Goal: Task Accomplishment & Management: Use online tool/utility

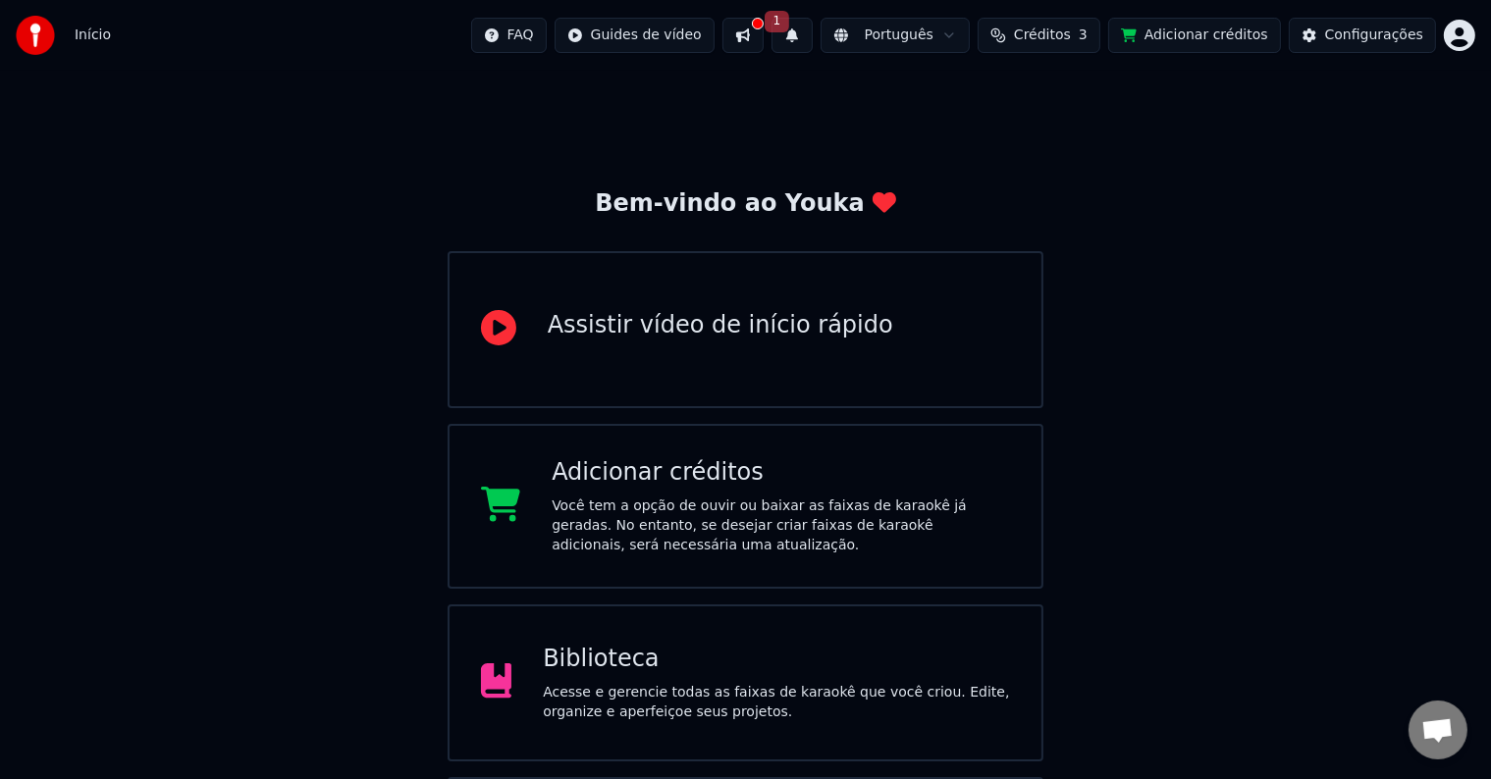
click at [764, 27] on button at bounding box center [742, 35] width 41 height 35
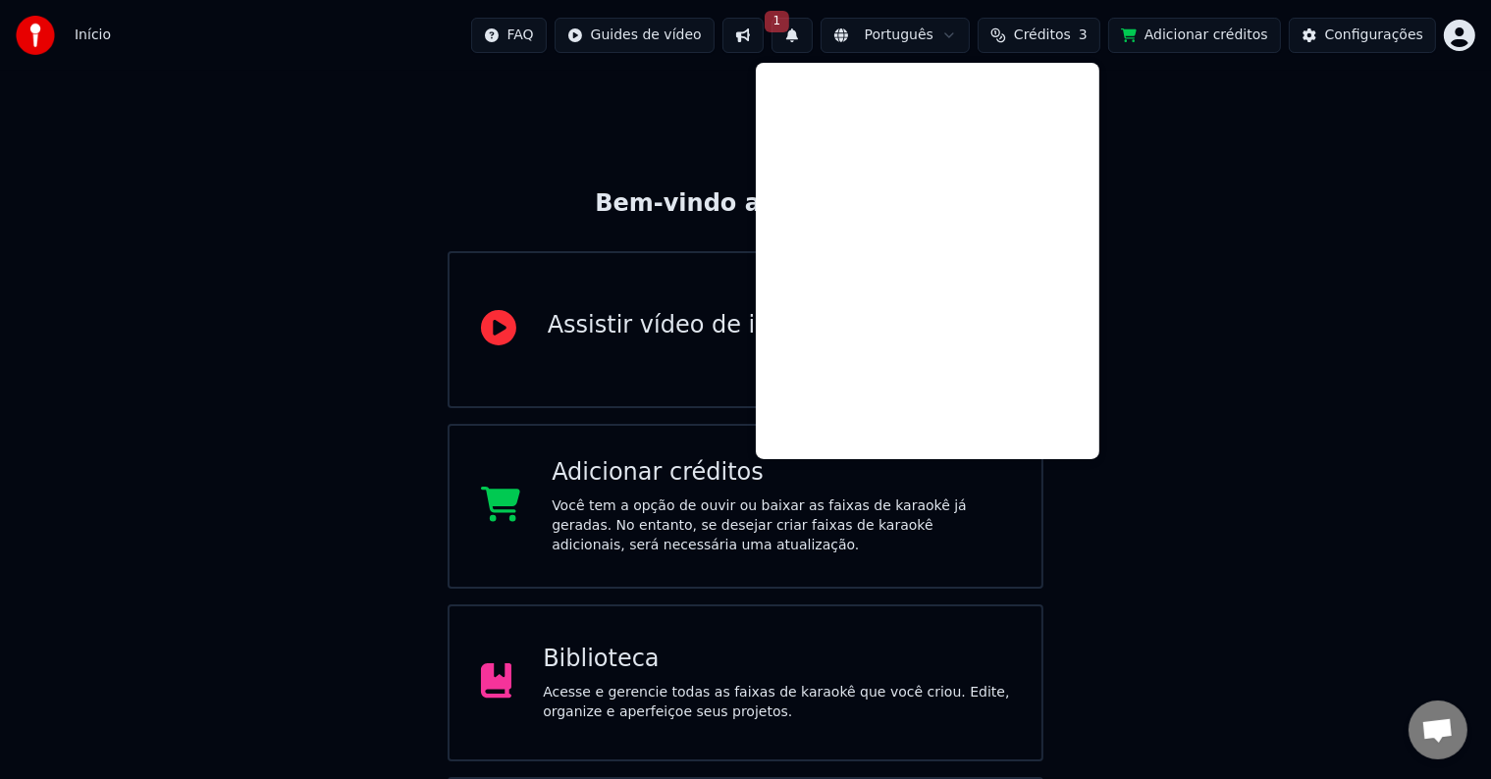
click at [764, 26] on button at bounding box center [742, 35] width 41 height 35
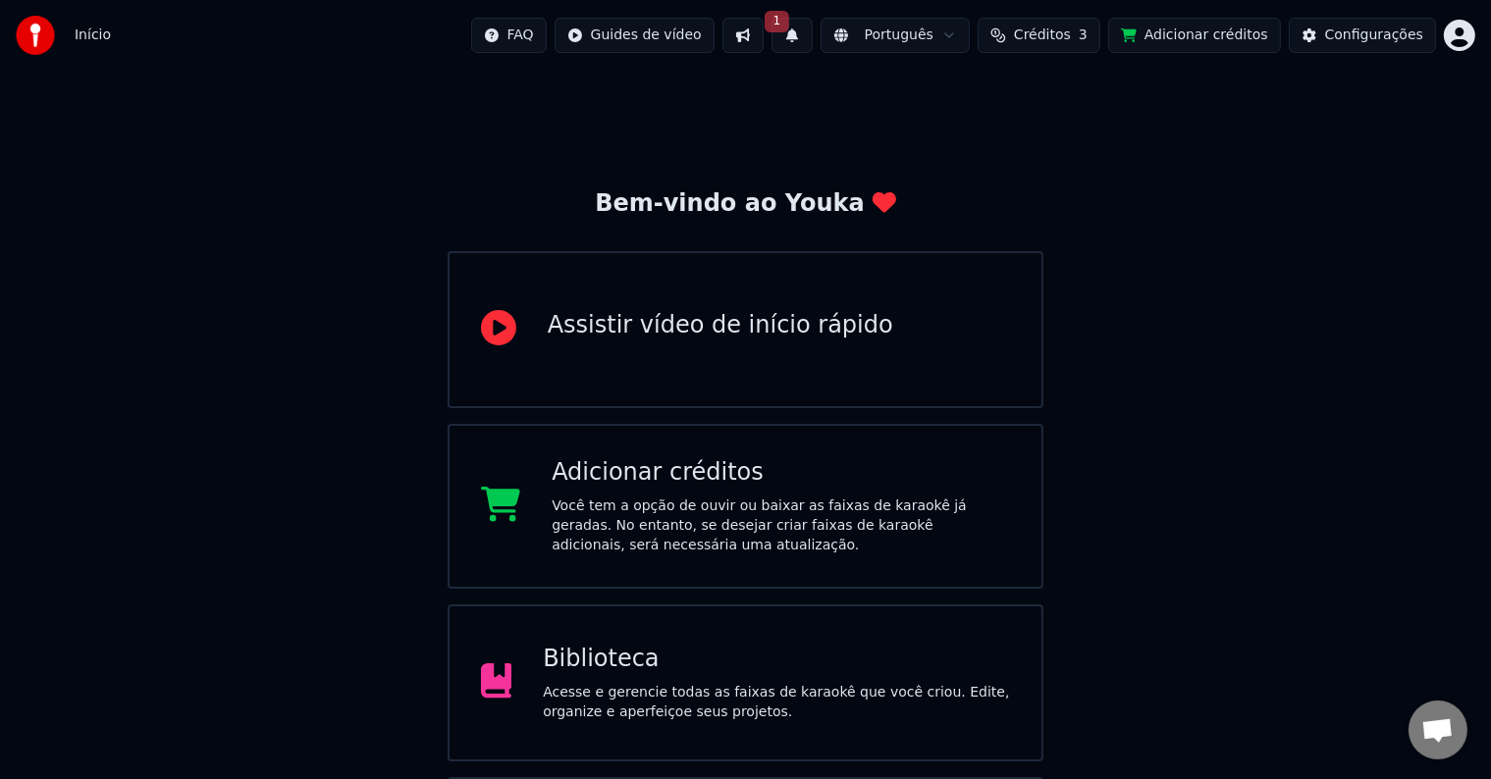
click at [813, 39] on button "1" at bounding box center [791, 35] width 41 height 35
click at [967, 97] on button "Atualizar" at bounding box center [959, 97] width 94 height 35
click at [1066, 31] on span "Créditos" at bounding box center [1042, 36] width 57 height 20
click at [1069, 181] on button "Atualizar" at bounding box center [1062, 182] width 110 height 35
click at [773, 113] on div "Bem-vindo ao Youka Assistir vídeo de início rápido Adicionar créditos Você tem …" at bounding box center [745, 507] width 1491 height 872
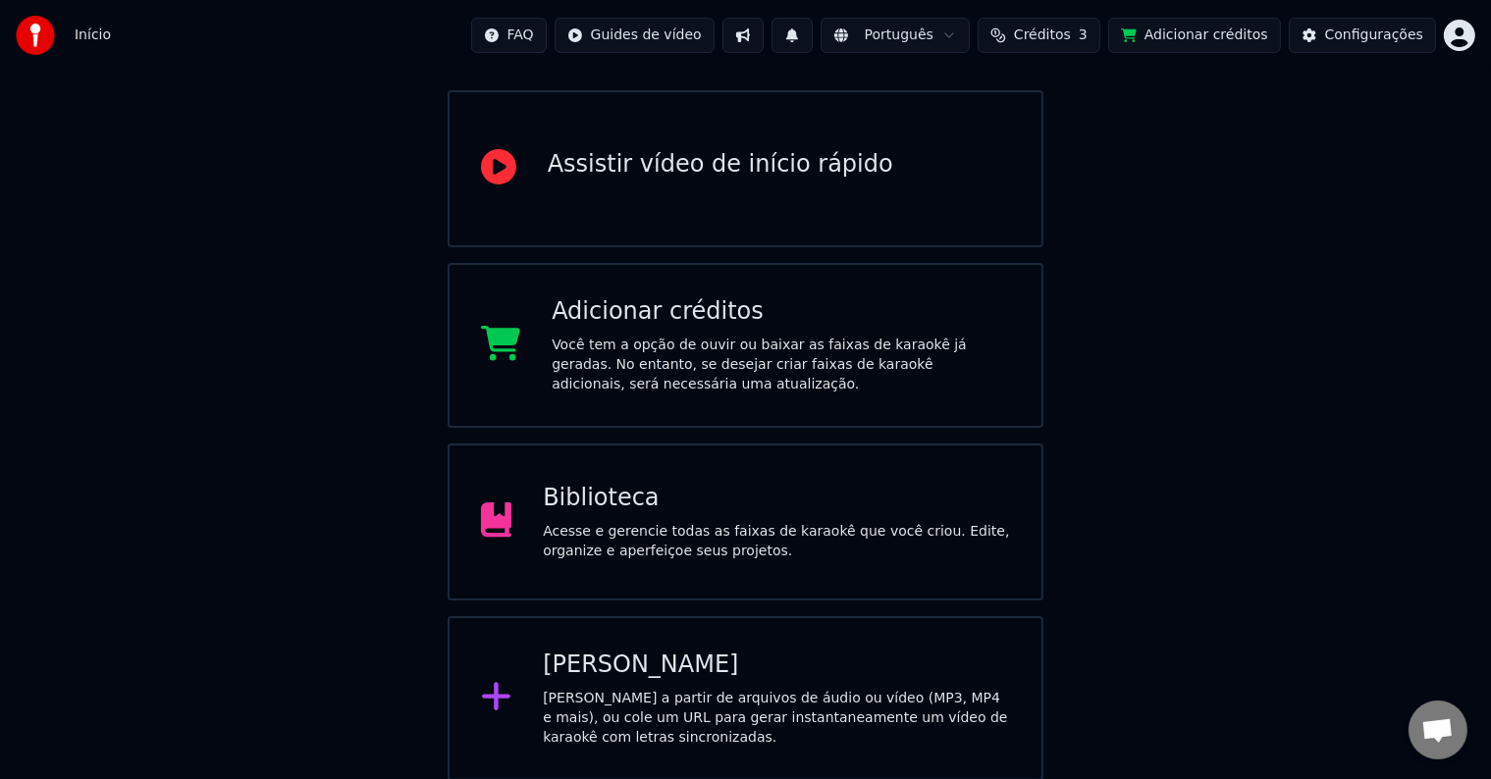
scroll to position [161, 0]
click at [648, 640] on div "Criar Karaokê Crie karaokê a partir de arquivos de áudio ou vídeo (MP3, MP4 e m…" at bounding box center [746, 698] width 597 height 165
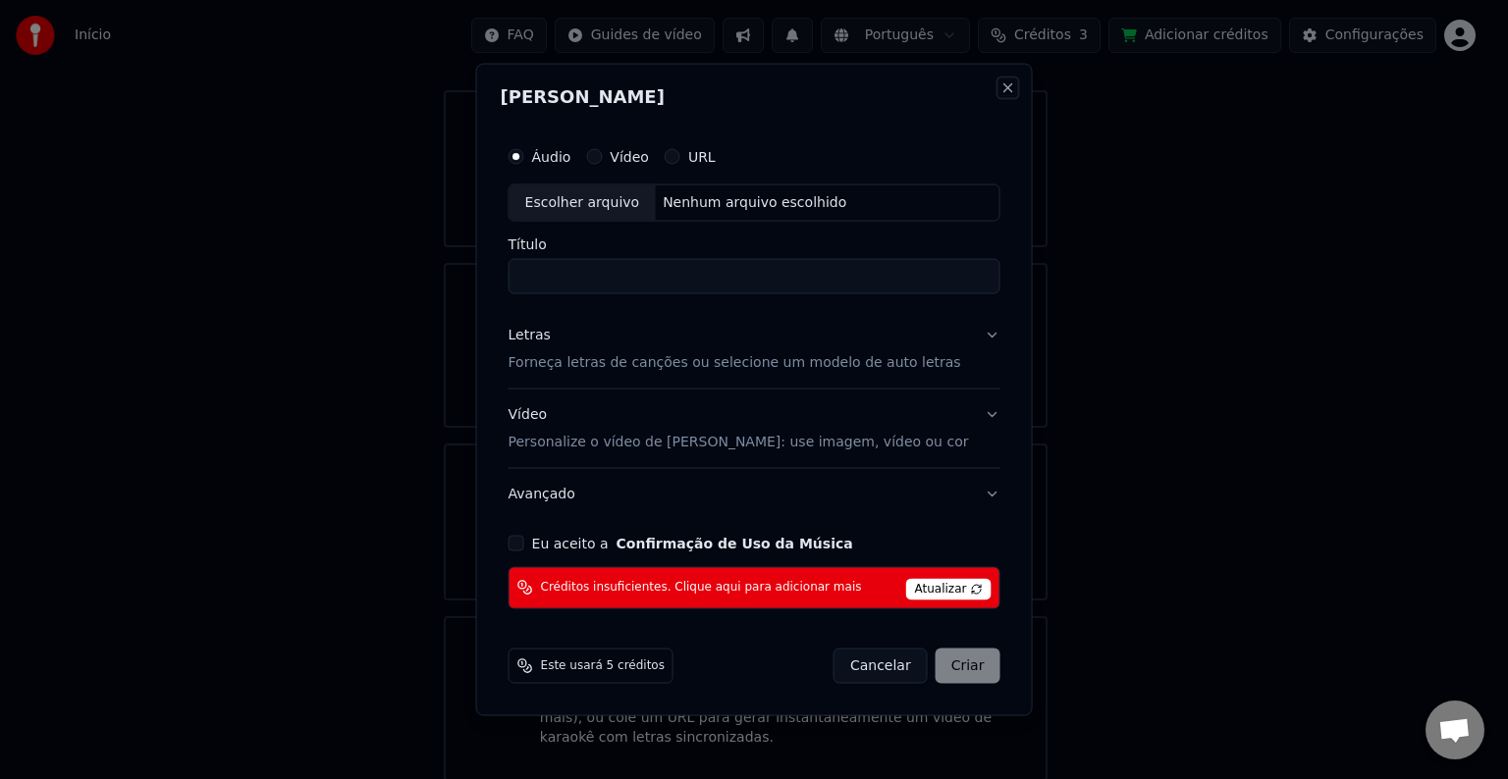
click at [999, 81] on button "Close" at bounding box center [1007, 88] width 16 height 16
